Goal: Information Seeking & Learning: Learn about a topic

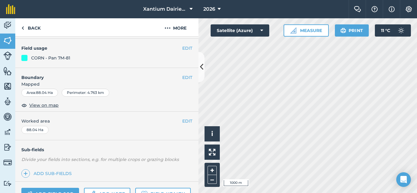
scroll to position [122, 0]
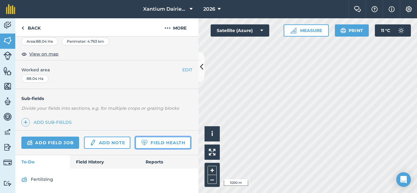
click at [135, 144] on link "Field Health" at bounding box center [162, 143] width 55 height 12
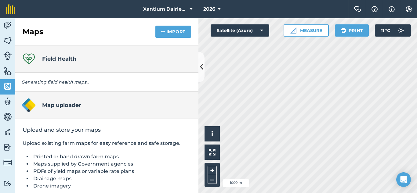
scroll to position [22, 0]
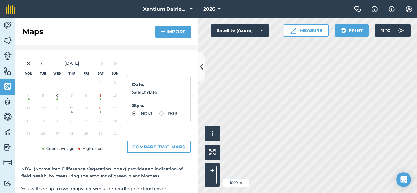
click at [101, 114] on button "16" at bounding box center [101, 110] width 14 height 13
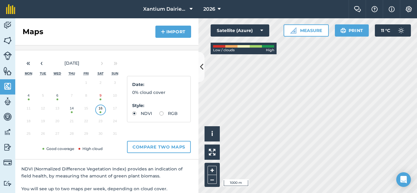
click at [160, 116] on label "RGB" at bounding box center [169, 114] width 18 height 4
radio input "true"
